Goal: Find specific page/section

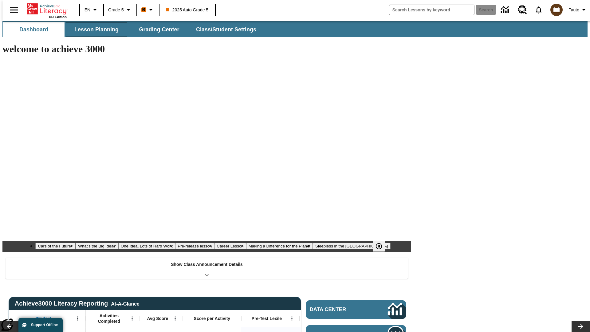
click at [94, 30] on span "Lesson Planning" at bounding box center [96, 29] width 44 height 7
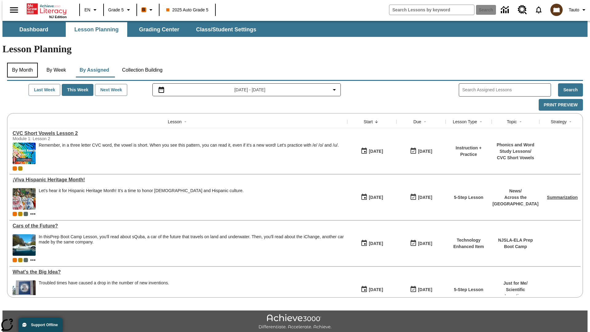
click at [21, 63] on button "By Month" at bounding box center [22, 70] width 31 height 15
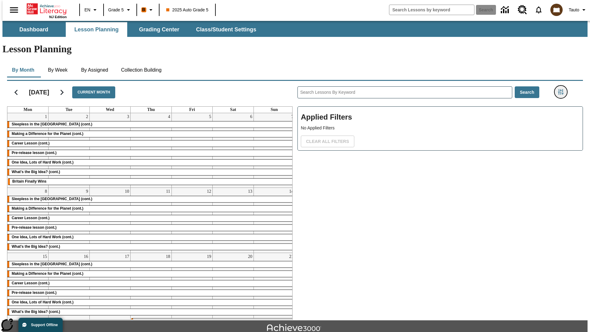
click at [563, 89] on icon "Filters Side menu" at bounding box center [561, 92] width 6 height 6
